Goal: Find contact information: Find contact information

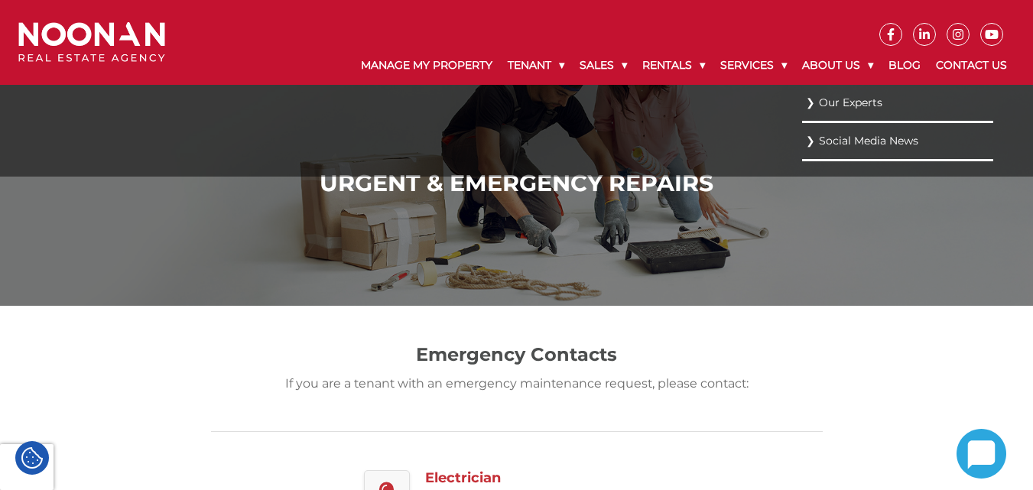
click at [849, 101] on link "Our Experts" at bounding box center [897, 103] width 183 height 21
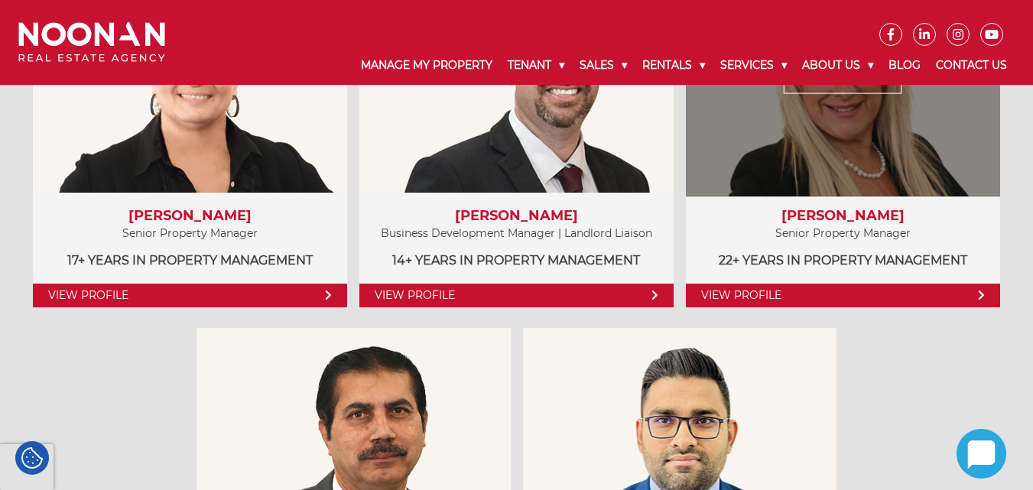
scroll to position [917, 0]
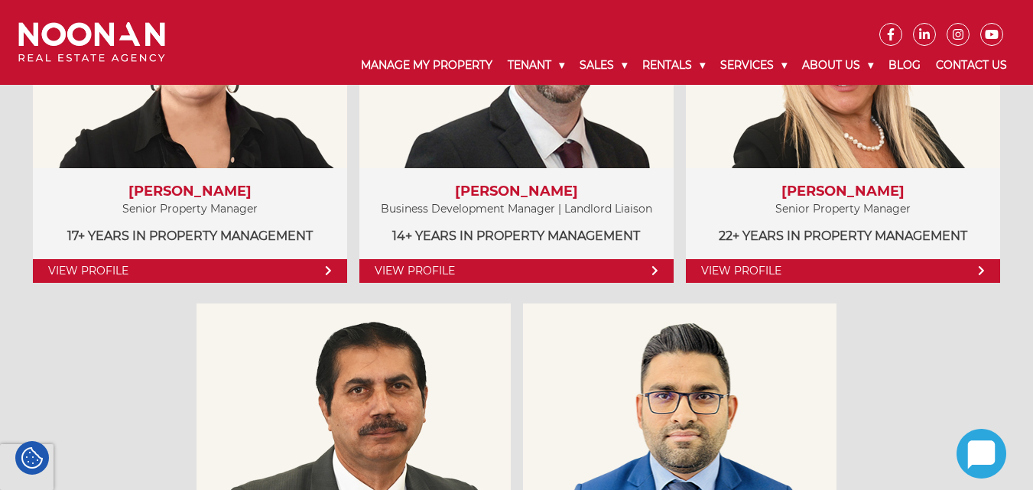
click at [922, 348] on div "Property Managers View Profile Amela Sowinski Senior Property Manager 17+ years…" at bounding box center [516, 273] width 1019 height 833
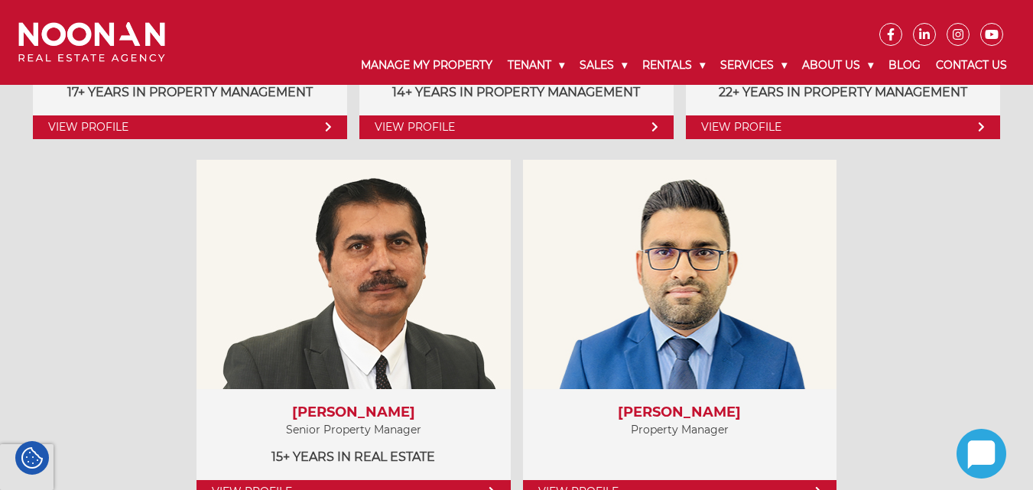
scroll to position [1070, 0]
